Goal: Information Seeking & Learning: Understand process/instructions

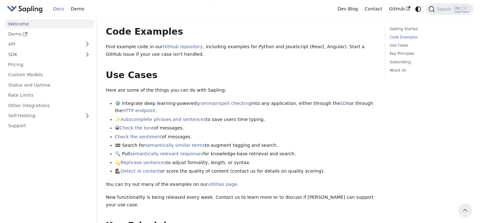
scroll to position [157, 0]
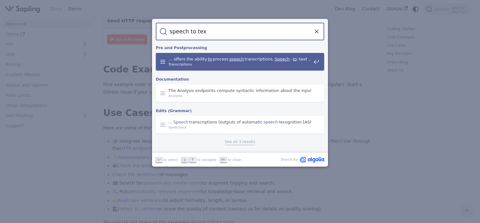
type input "speech to text"
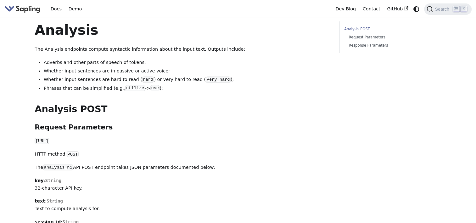
scroll to position [189, 0]
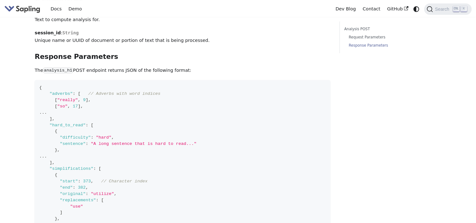
click at [232, 74] on p "The analysis_h1 POST endpoint returns JSON of the following format:" at bounding box center [182, 71] width 295 height 8
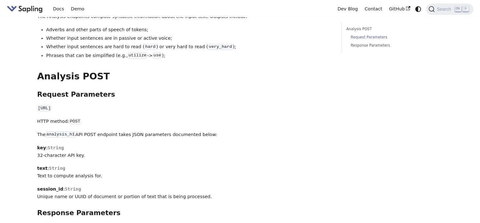
scroll to position [31, 0]
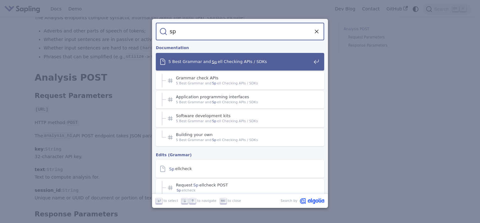
type input "s"
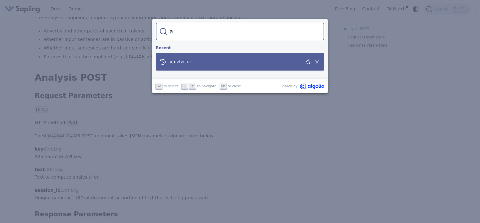
type input "ai"
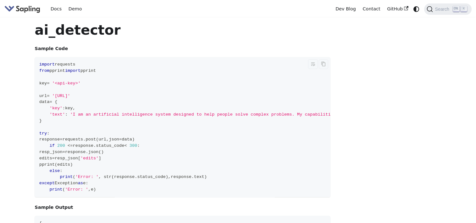
click at [115, 112] on span "'I am an artificial intelligence system designed to help people solve complex p…" at bounding box center [308, 114] width 476 height 5
click at [114, 112] on span "'I am an artificial intelligence system designed to help people solve complex p…" at bounding box center [308, 114] width 476 height 5
click at [76, 102] on code "import requests from pprint import pprint key = '<api-key>' url = '[URL]' data …" at bounding box center [294, 127] width 519 height 140
click at [70, 96] on span "'[URL]'" at bounding box center [61, 95] width 18 height 5
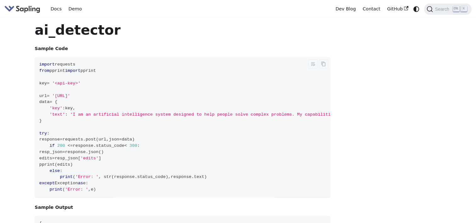
click at [70, 96] on span "'[URL]'" at bounding box center [61, 95] width 18 height 5
click at [99, 103] on code "import requests from pprint import pprint key = '<api-key>' url = '[URL]' data …" at bounding box center [294, 127] width 519 height 140
click at [70, 97] on span "'[URL]'" at bounding box center [61, 95] width 18 height 5
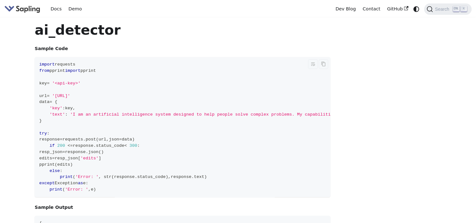
click at [261, 106] on code "import requests from pprint import pprint key = '<api-key>' url = '[URL]' data …" at bounding box center [294, 127] width 519 height 140
drag, startPoint x: 56, startPoint y: 95, endPoint x: 145, endPoint y: 96, distance: 88.9
click at [70, 96] on span "'[URL]'" at bounding box center [61, 95] width 18 height 5
copy span "[URL]"
